Goal: Communication & Community: Share content

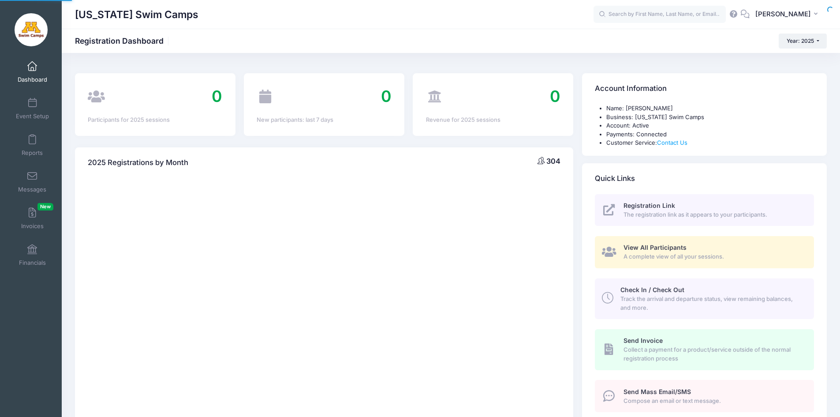
select select
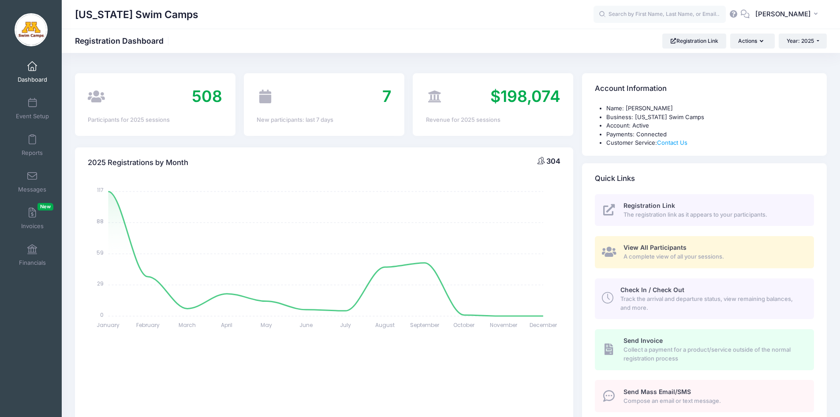
click at [653, 397] on span "Compose an email or text message." at bounding box center [713, 400] width 180 height 9
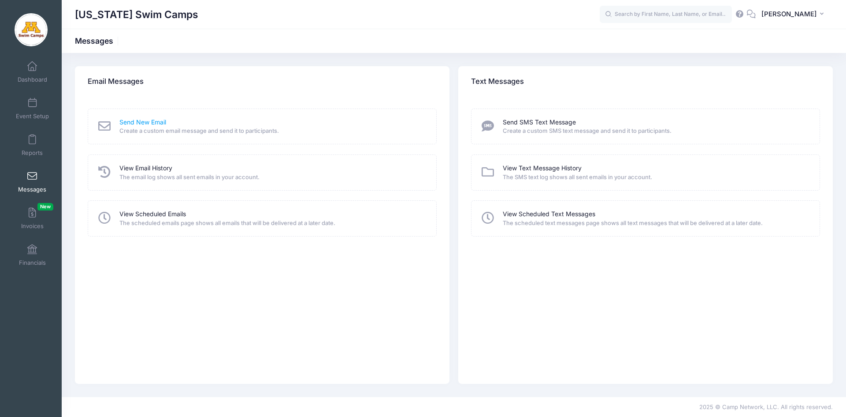
click at [141, 122] on link "Send New Email" at bounding box center [142, 122] width 47 height 9
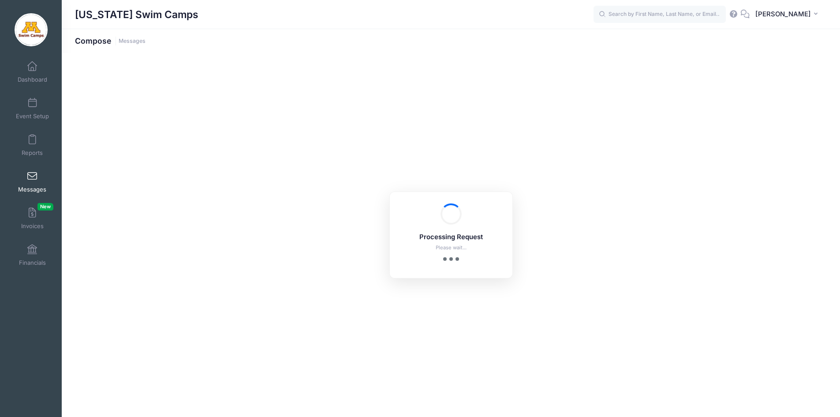
select select "2025"
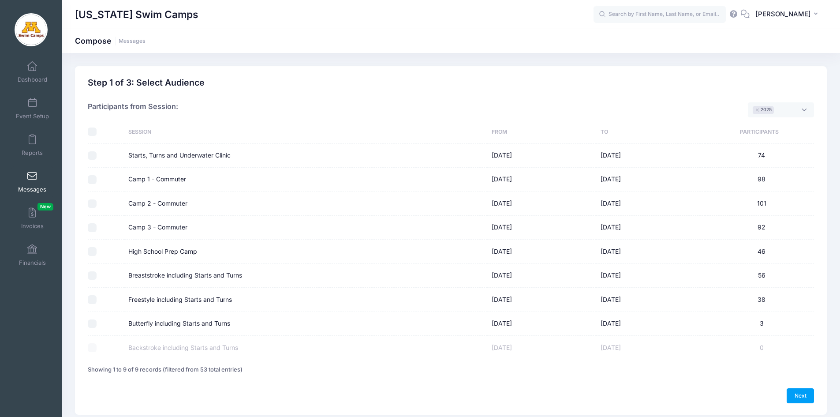
scroll to position [7, 0]
click at [90, 180] on input "Camp 1 - Commuter" at bounding box center [92, 179] width 9 height 9
click at [92, 180] on input "Camp 1 - Commuter" at bounding box center [92, 179] width 9 height 9
checkbox input "false"
